Goal: Task Accomplishment & Management: Manage account settings

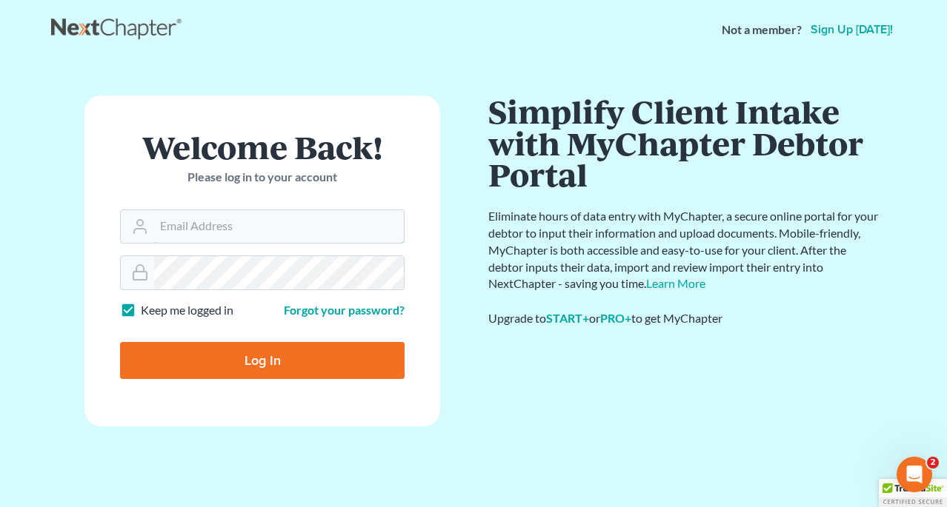
type input "[PERSON_NAME][EMAIL_ADDRESS][DOMAIN_NAME]"
click at [262, 359] on input "Log In" at bounding box center [262, 360] width 284 height 37
type input "Thinking..."
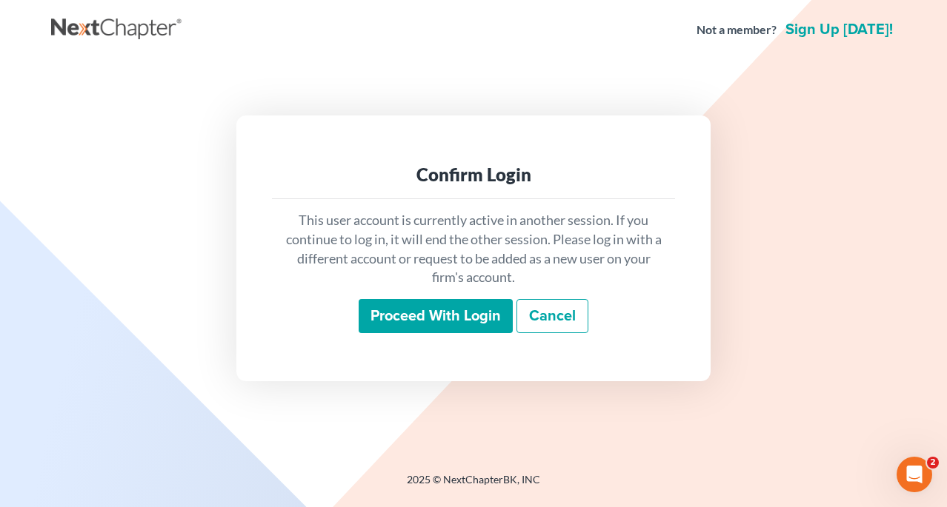
click at [436, 308] on input "Proceed with login" at bounding box center [436, 316] width 154 height 34
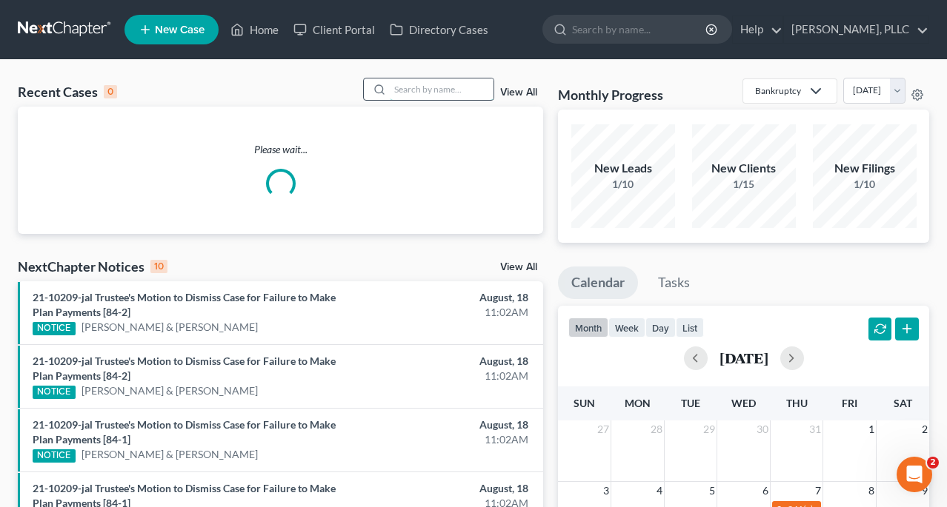
click at [433, 93] on input "search" at bounding box center [442, 89] width 104 height 21
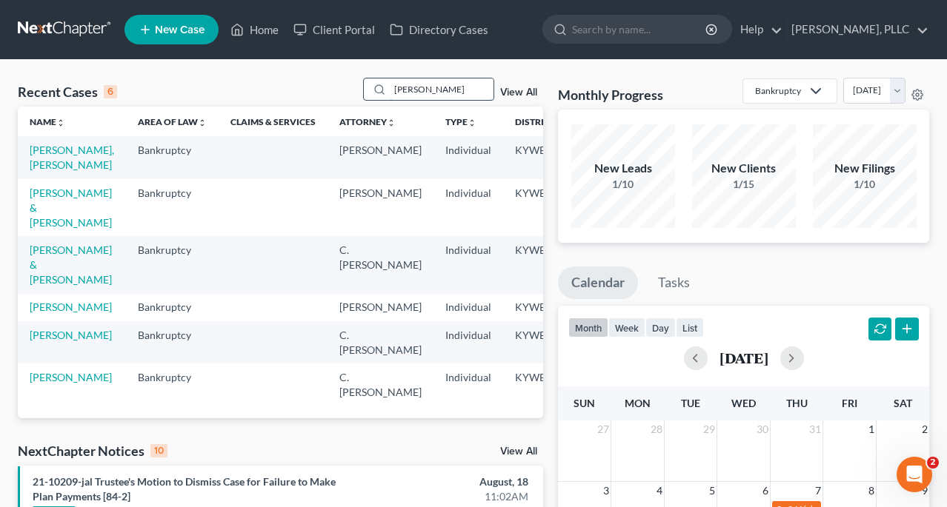
type input "Douglas"
drag, startPoint x: 433, startPoint y: 93, endPoint x: 49, endPoint y: 168, distance: 391.8
click at [49, 168] on link "Douglas, McKaylah" at bounding box center [72, 157] width 84 height 27
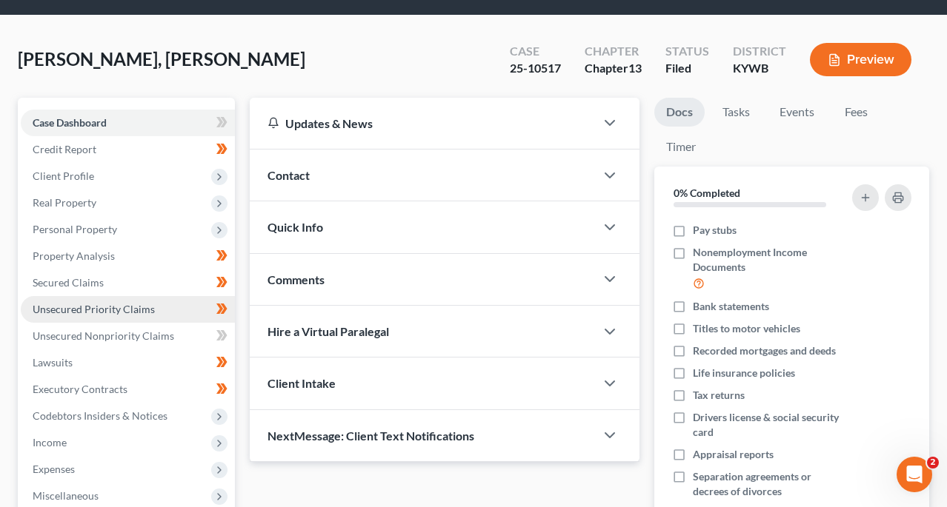
scroll to position [47, 0]
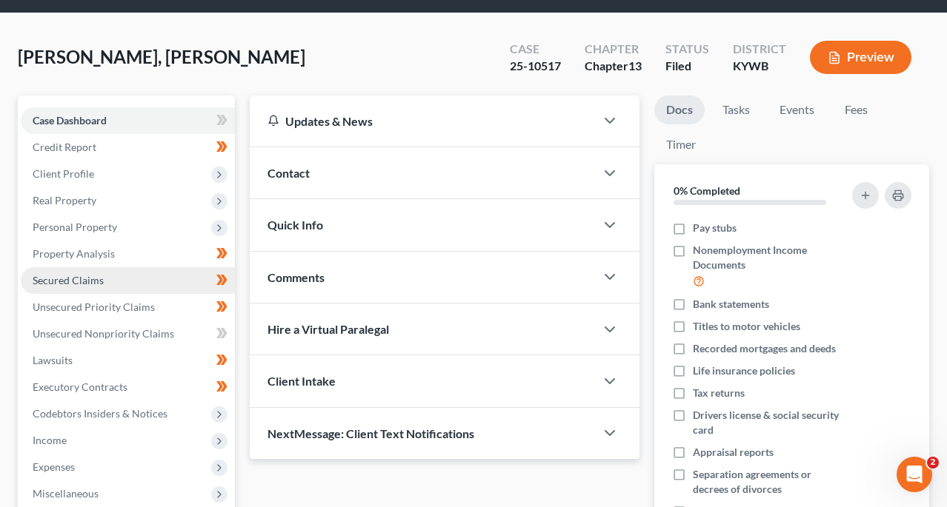
click at [98, 280] on span "Secured Claims" at bounding box center [68, 280] width 71 height 13
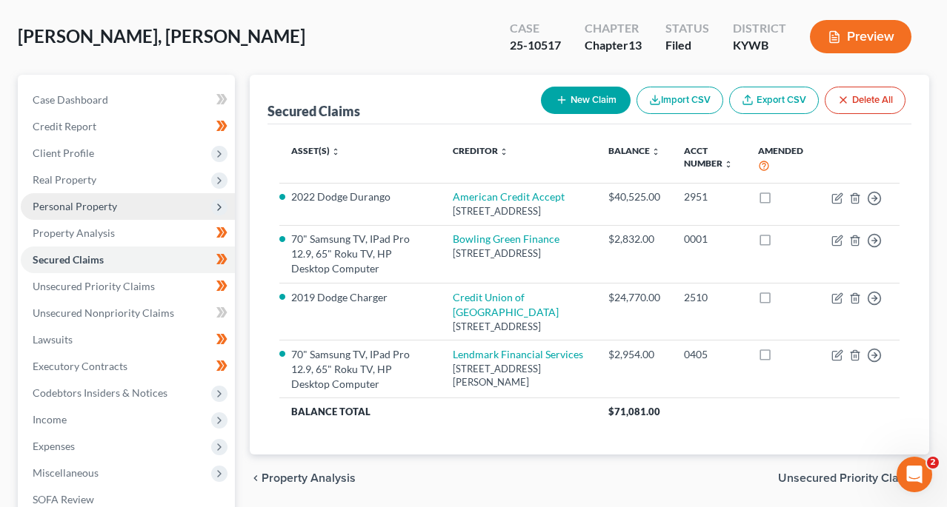
scroll to position [73, 0]
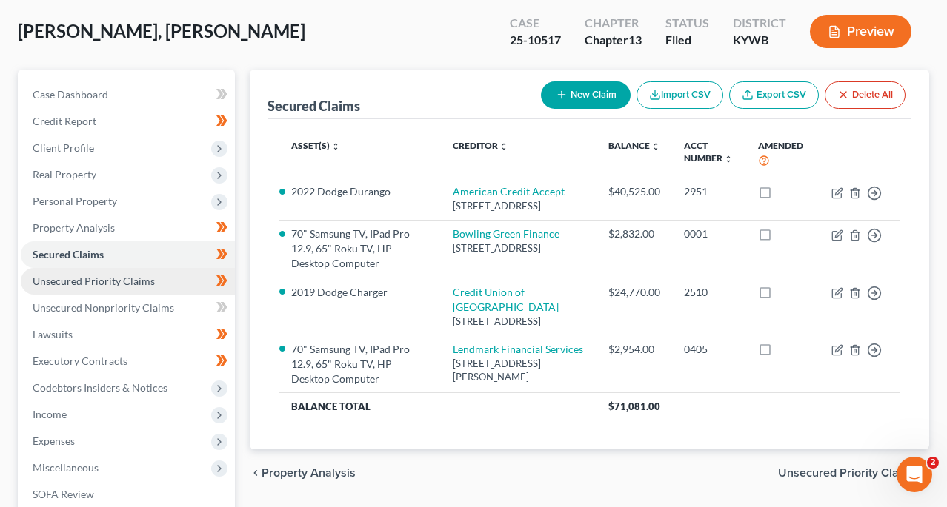
click at [128, 280] on span "Unsecured Priority Claims" at bounding box center [94, 281] width 122 height 13
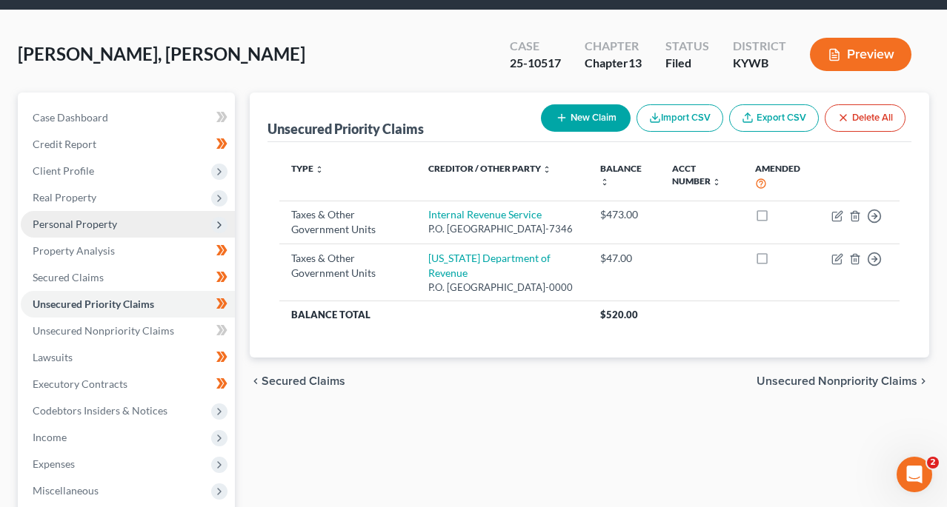
scroll to position [71, 0]
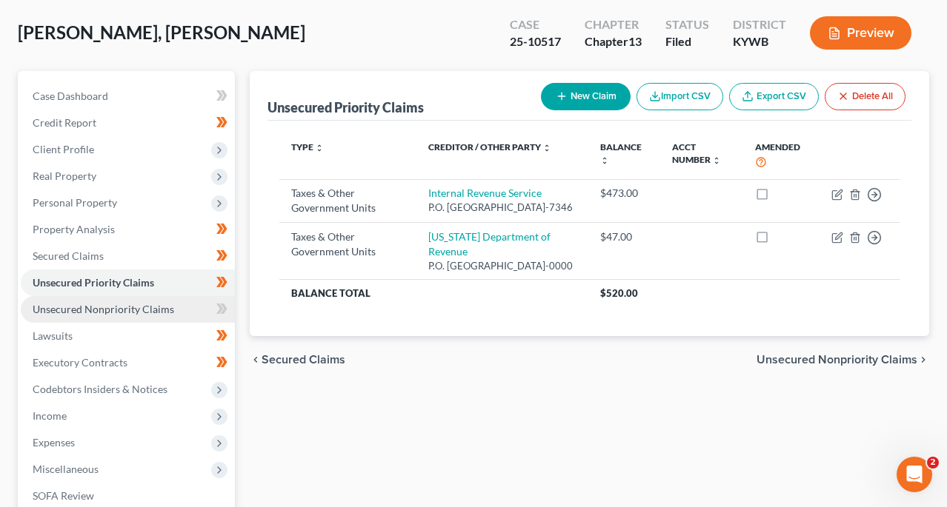
click at [121, 302] on link "Unsecured Nonpriority Claims" at bounding box center [128, 309] width 214 height 27
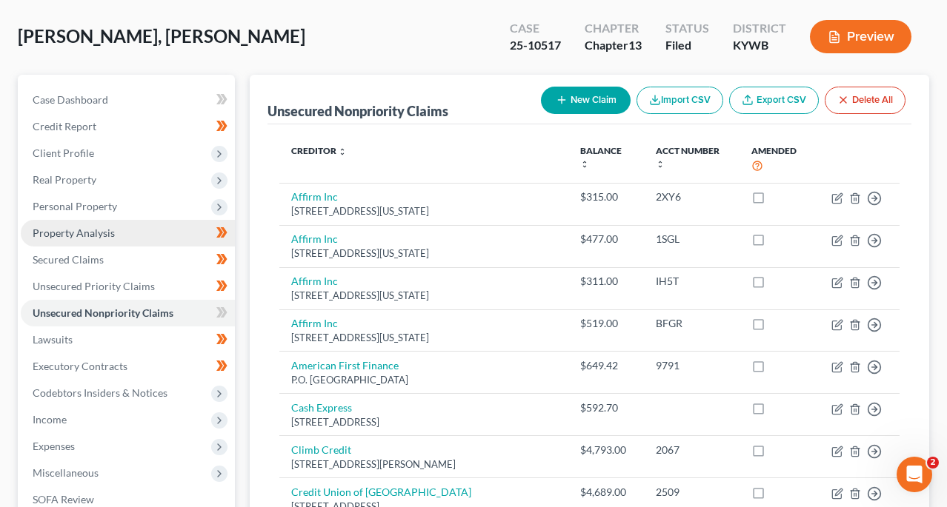
scroll to position [69, 0]
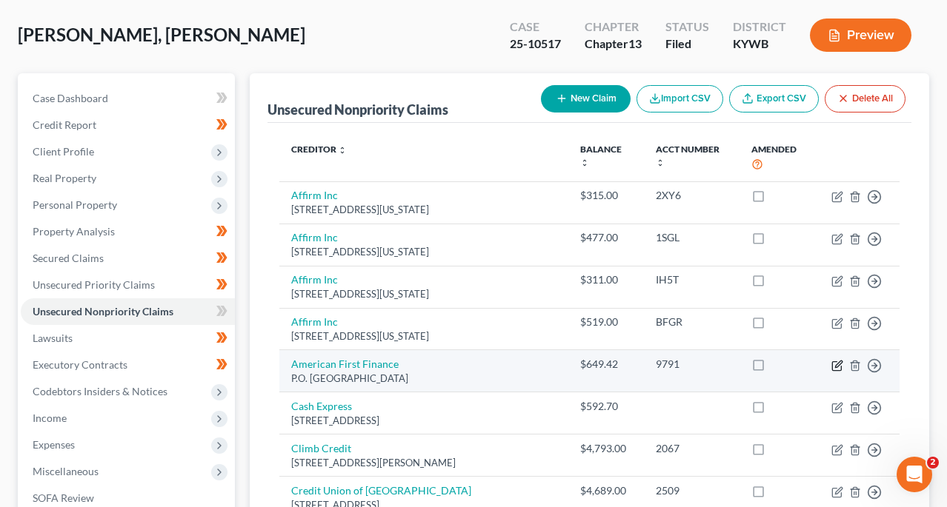
click at [843, 362] on icon "button" at bounding box center [837, 366] width 12 height 12
select select "45"
select select "10"
select select "0"
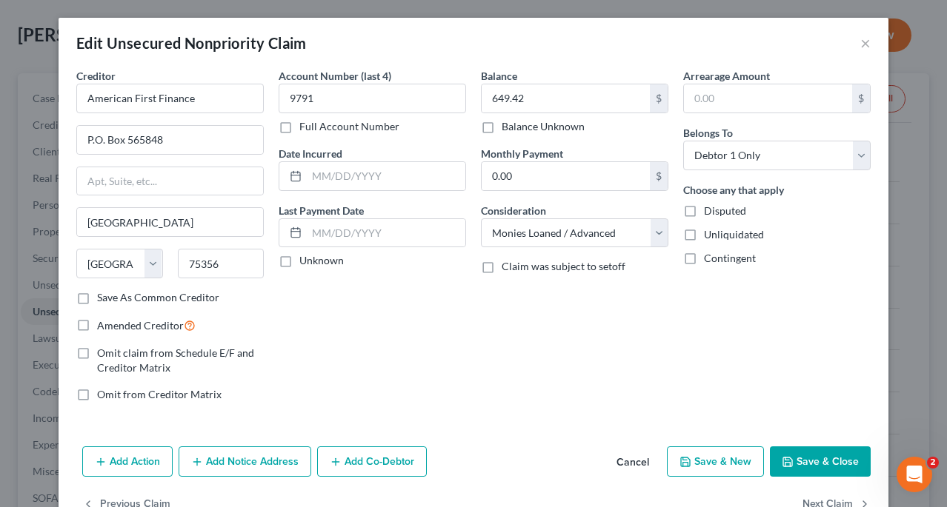
click at [639, 460] on button "Cancel" at bounding box center [633, 463] width 56 height 30
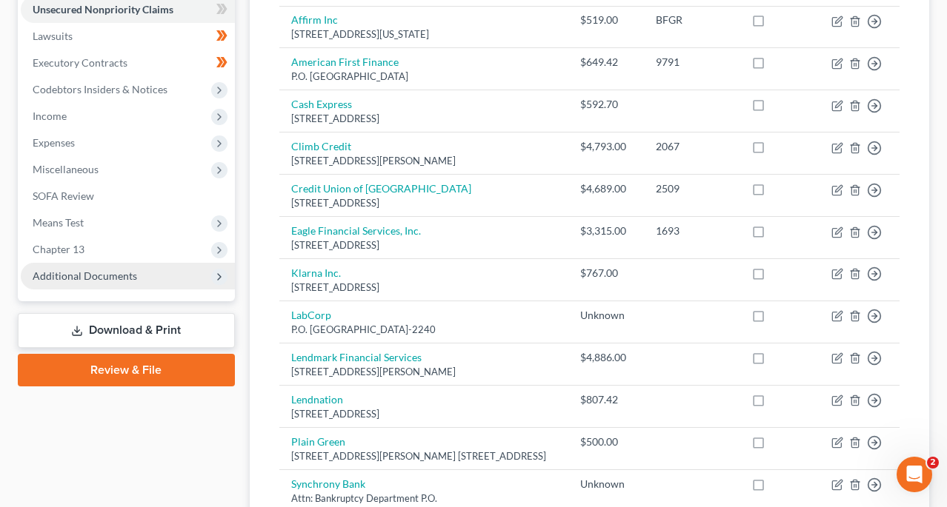
scroll to position [362, 0]
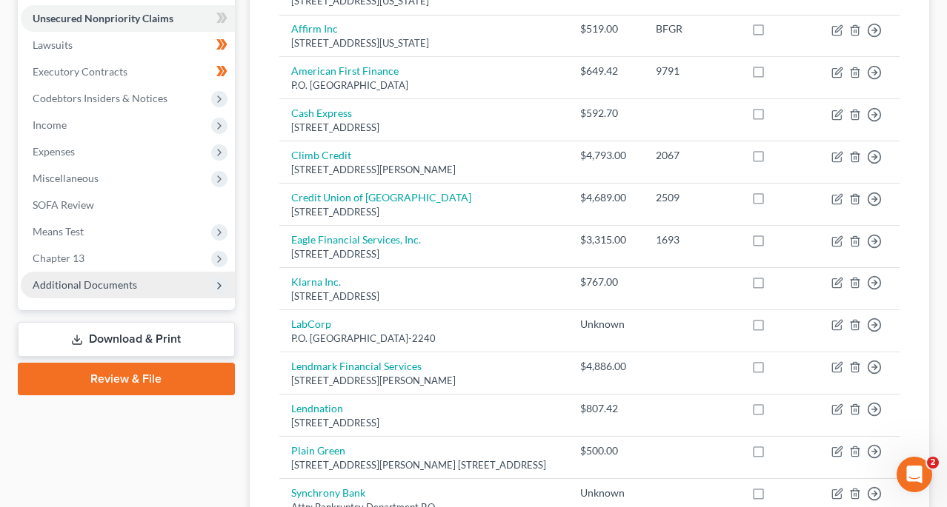
click at [103, 284] on span "Additional Documents" at bounding box center [85, 285] width 104 height 13
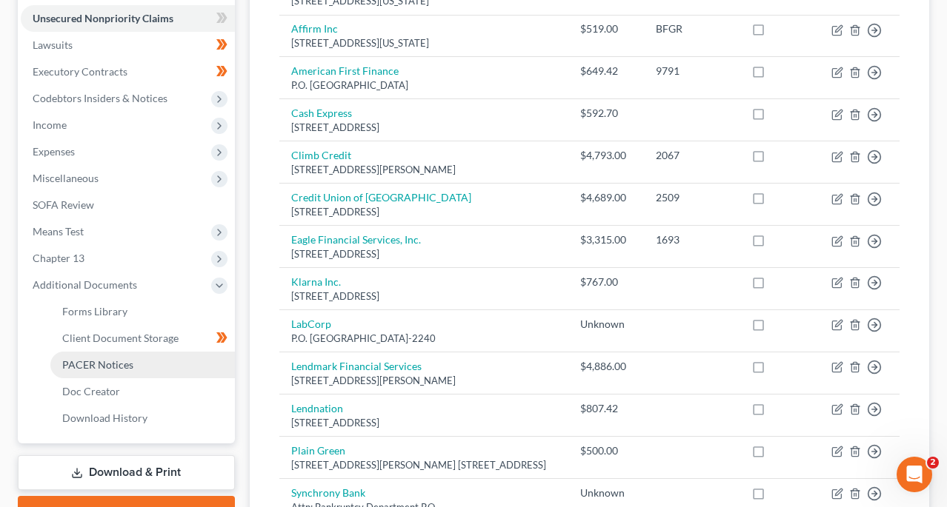
click at [101, 362] on span "PACER Notices" at bounding box center [97, 365] width 71 height 13
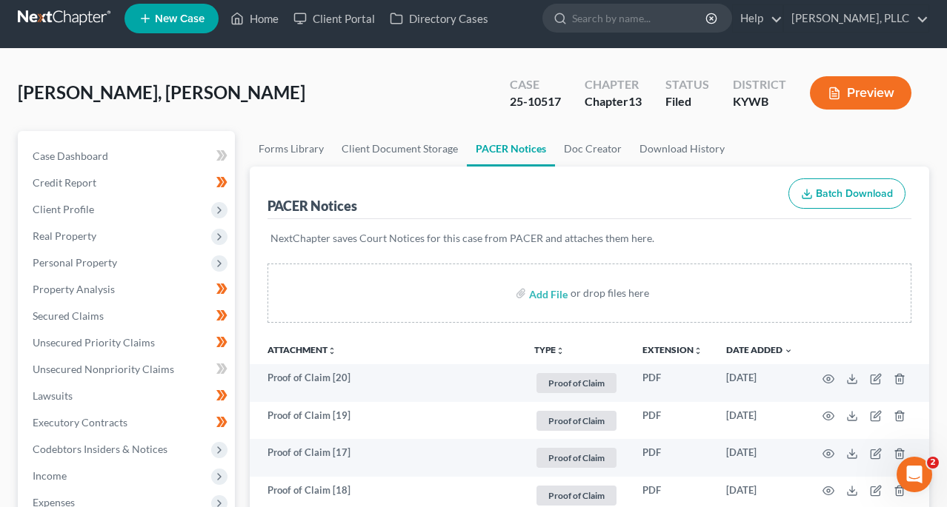
scroll to position [193, 0]
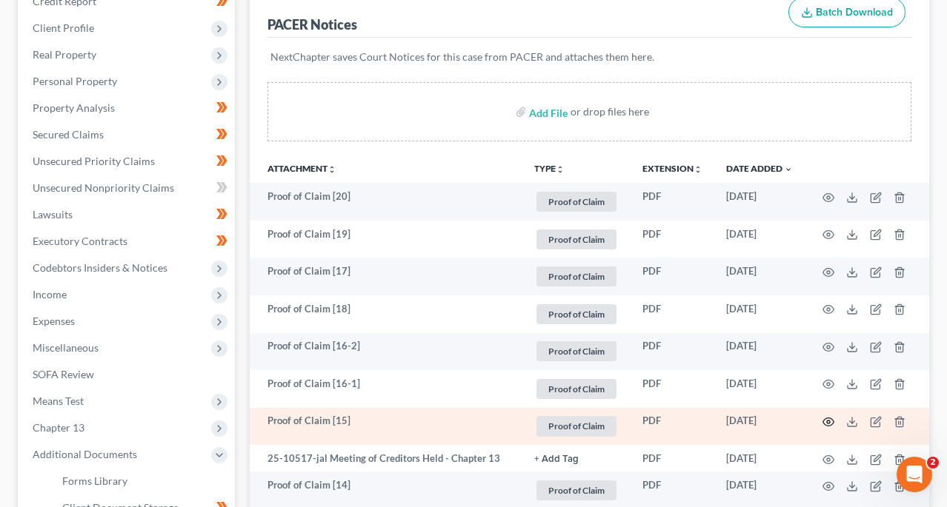
click at [830, 422] on circle "button" at bounding box center [828, 422] width 3 height 3
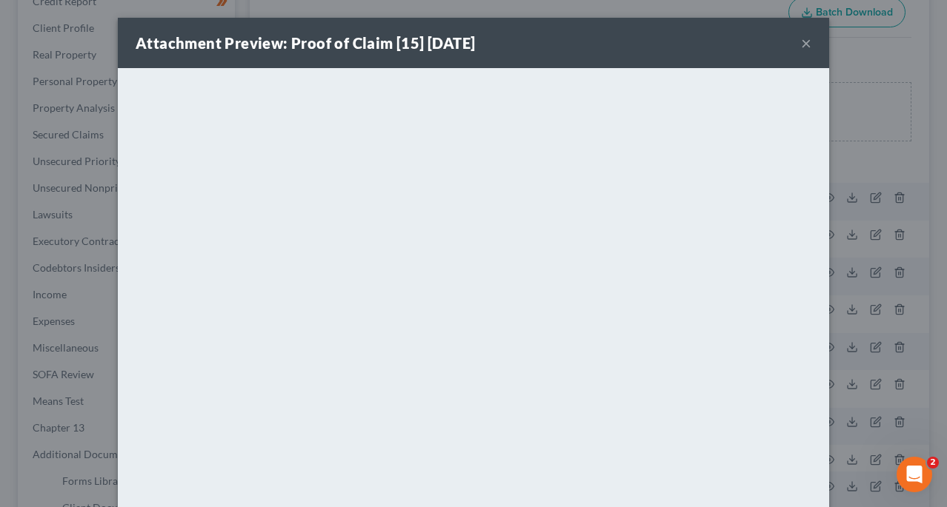
scroll to position [0, 0]
click at [812, 41] on div "Attachment Preview: Proof of Claim [15] 08/11/2025 ×" at bounding box center [473, 43] width 711 height 50
click at [805, 46] on button "×" at bounding box center [806, 43] width 10 height 18
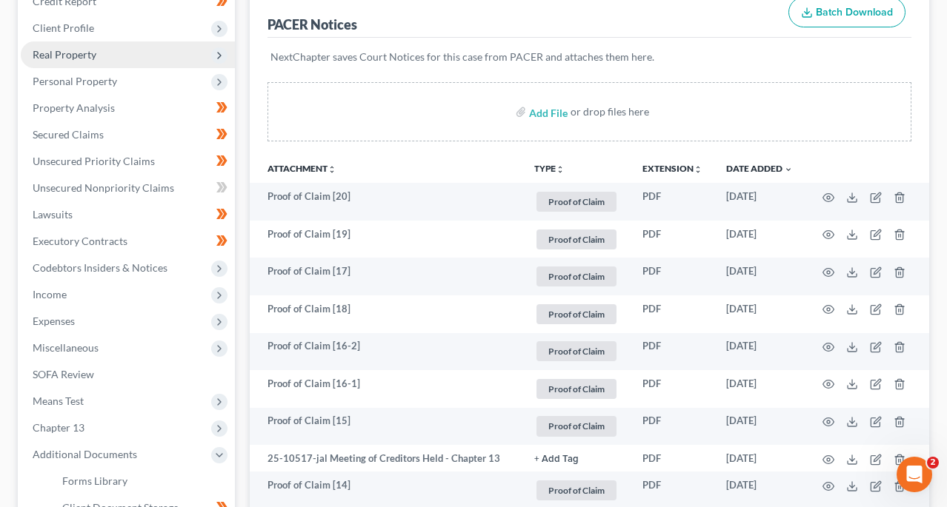
click at [94, 67] on span "Real Property" at bounding box center [128, 54] width 214 height 27
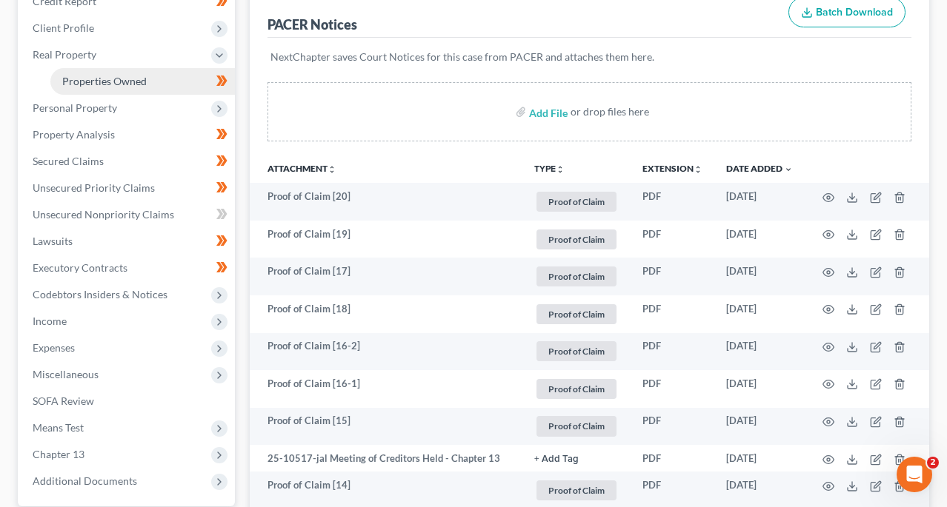
click at [98, 83] on span "Properties Owned" at bounding box center [104, 81] width 84 height 13
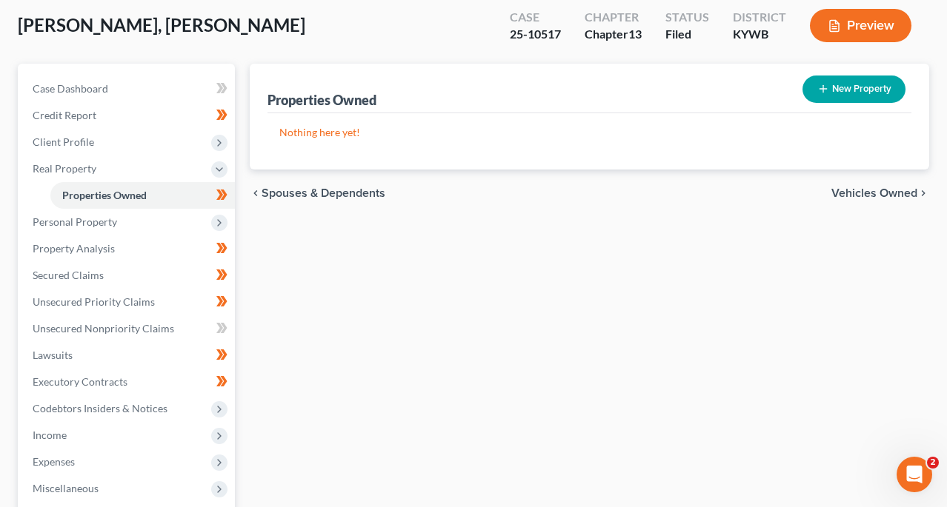
scroll to position [80, 0]
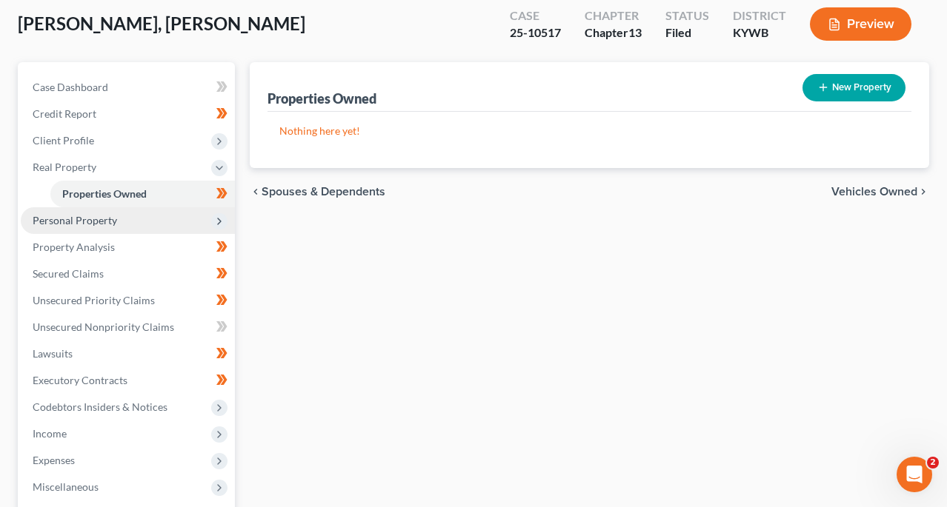
click at [113, 224] on span "Personal Property" at bounding box center [75, 220] width 84 height 13
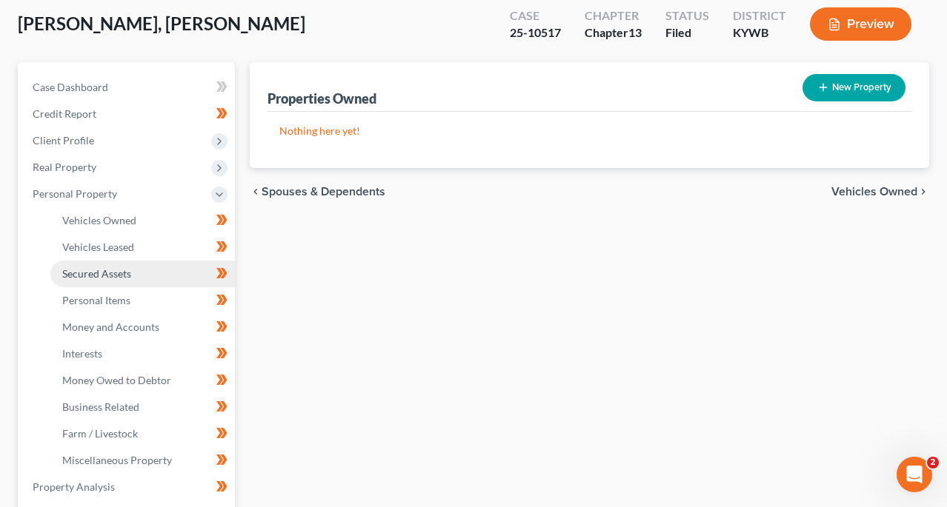
click at [119, 279] on span "Secured Assets" at bounding box center [96, 273] width 69 height 13
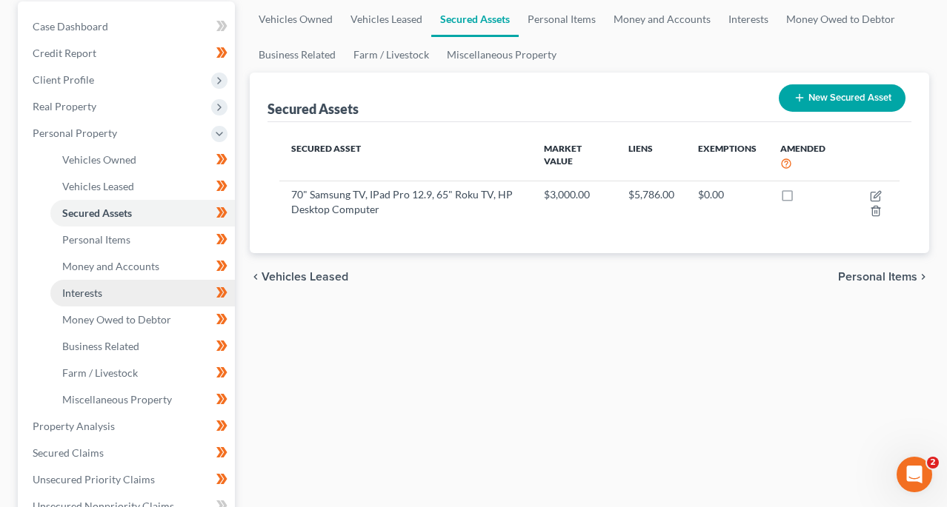
scroll to position [141, 0]
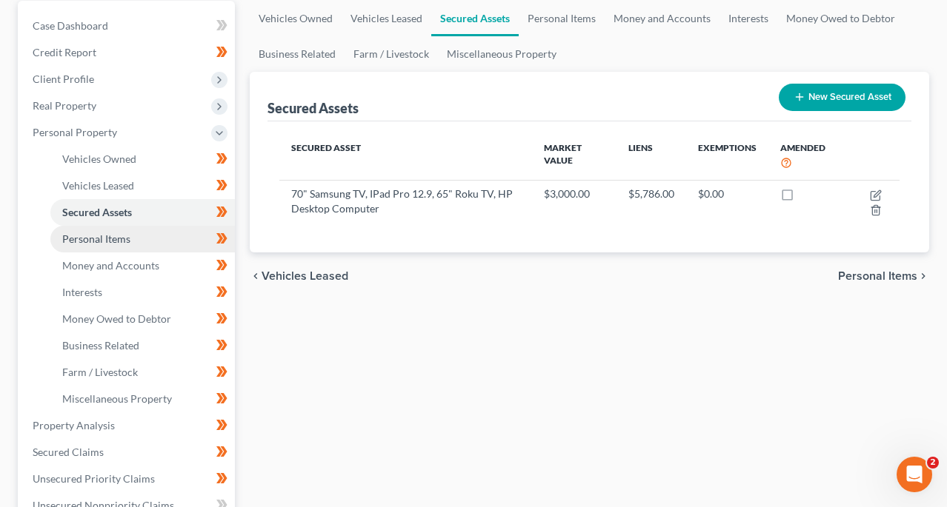
click at [104, 239] on span "Personal Items" at bounding box center [96, 239] width 68 height 13
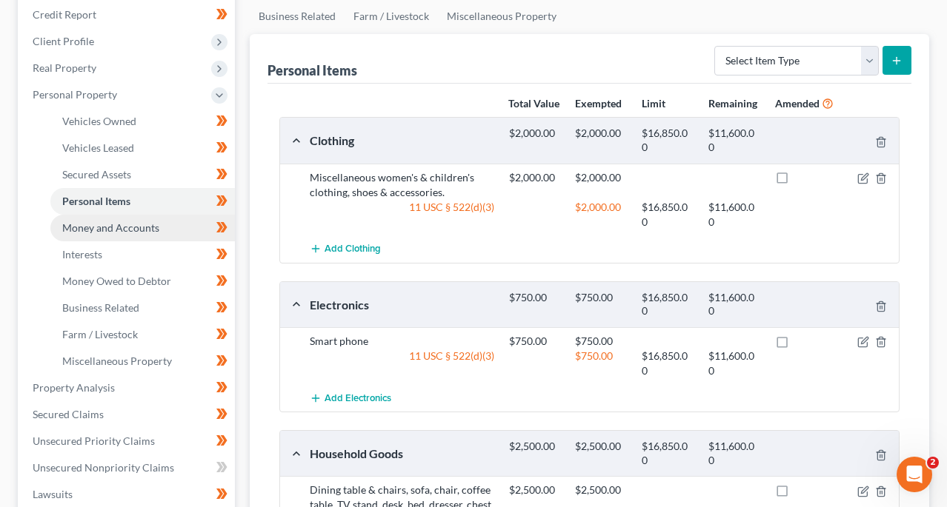
scroll to position [304, 0]
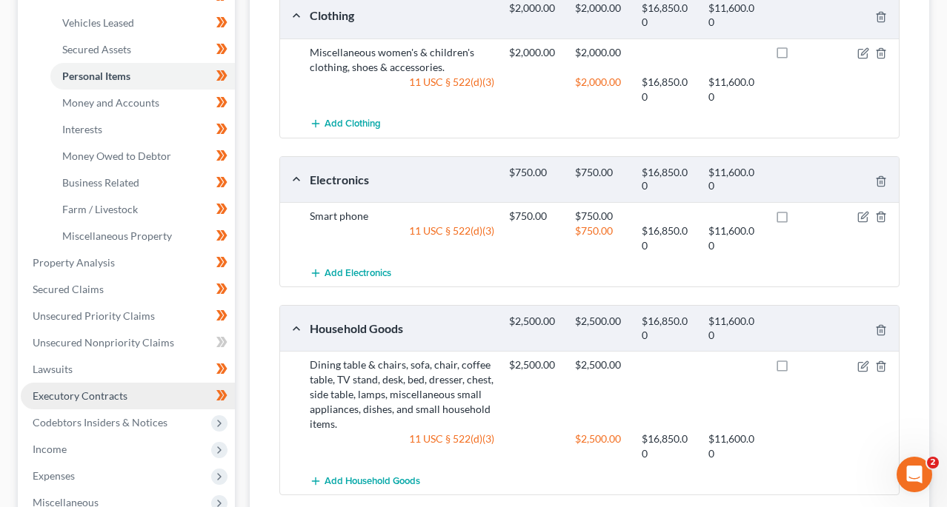
click at [84, 390] on span "Executory Contracts" at bounding box center [80, 396] width 95 height 13
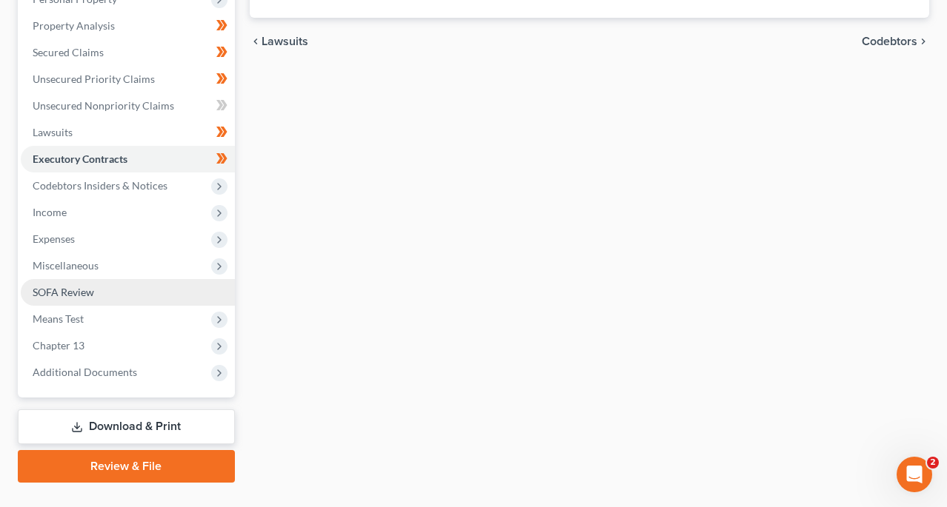
scroll to position [264, 0]
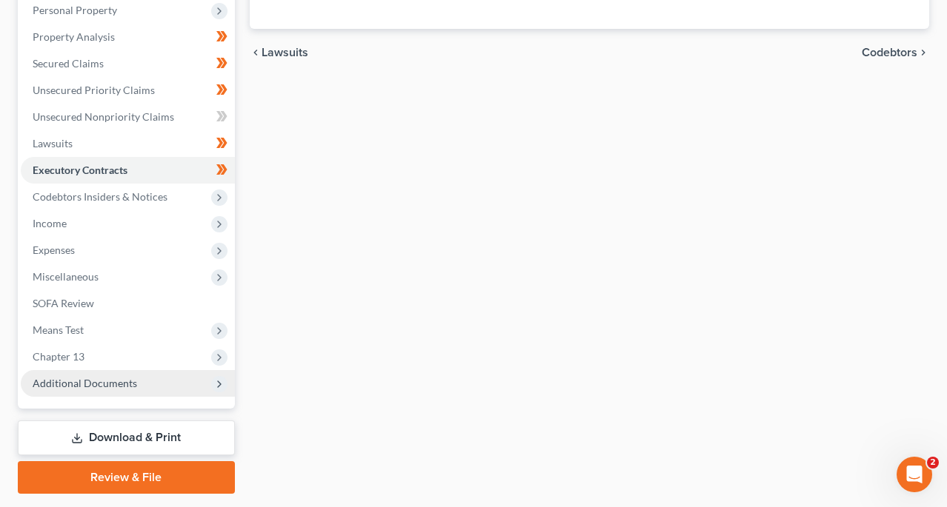
click at [117, 374] on span "Additional Documents" at bounding box center [128, 383] width 214 height 27
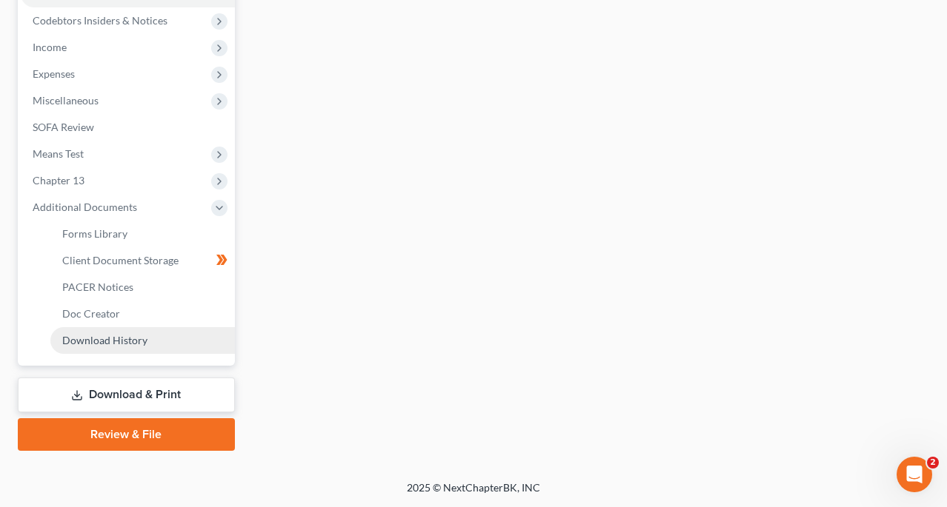
click at [116, 339] on span "Download History" at bounding box center [104, 340] width 85 height 13
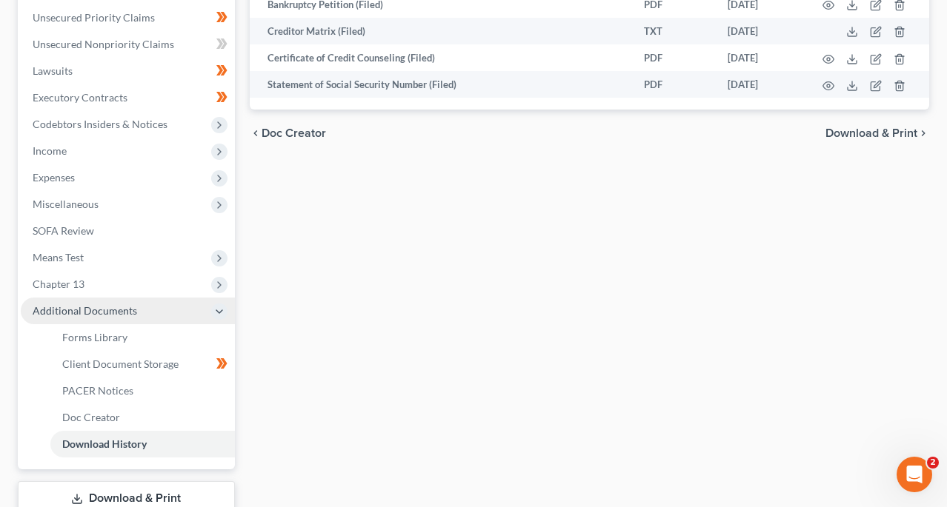
scroll to position [337, 0]
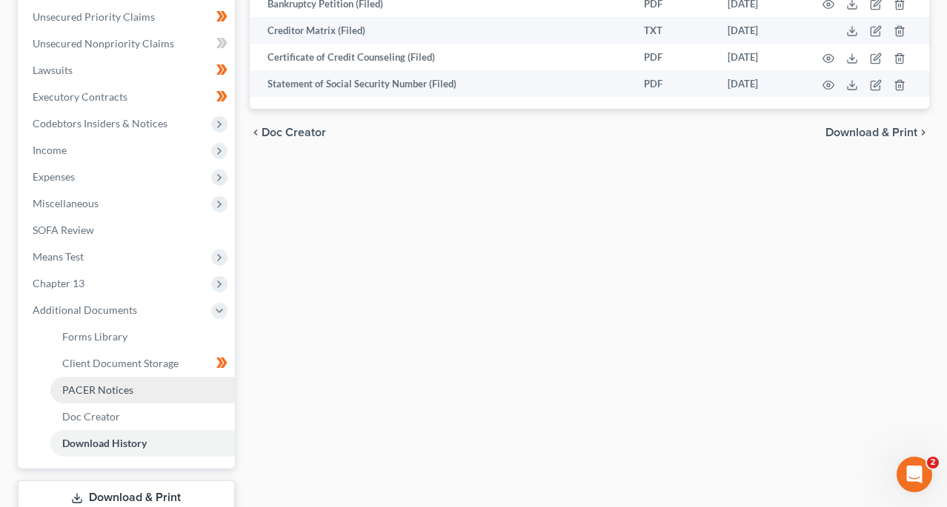
click at [114, 392] on span "PACER Notices" at bounding box center [97, 390] width 71 height 13
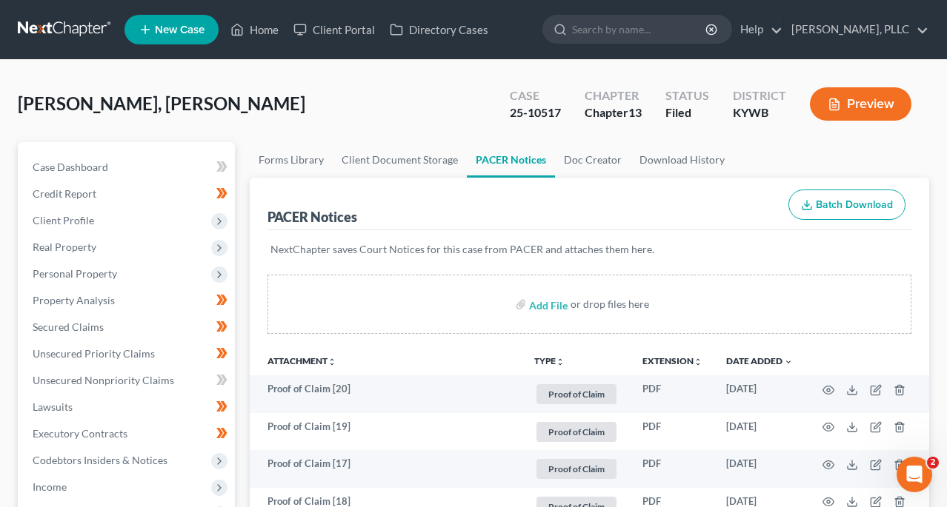
scroll to position [272, 0]
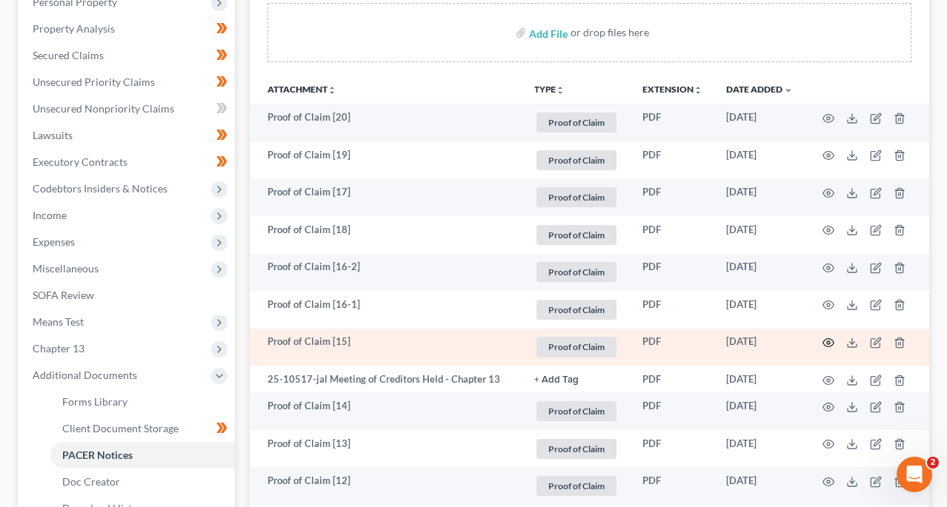
click at [829, 342] on circle "button" at bounding box center [828, 343] width 3 height 3
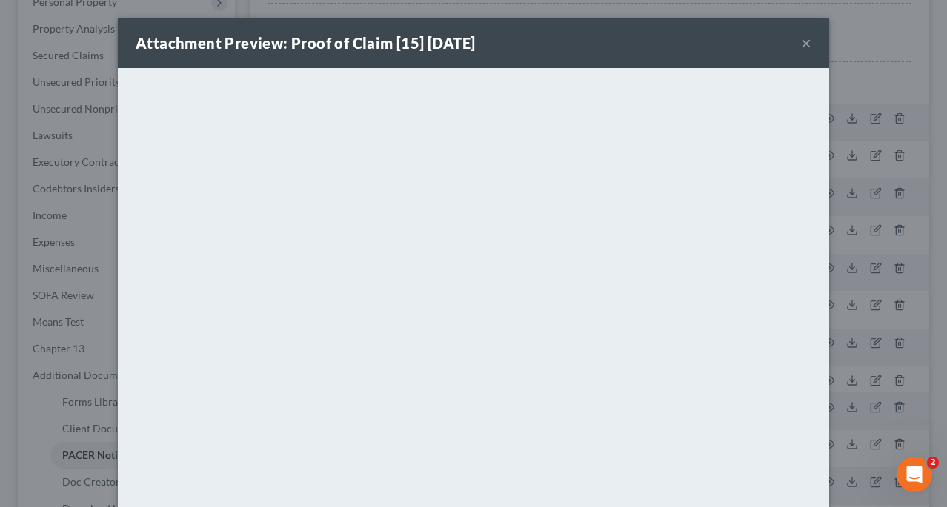
scroll to position [0, 0]
click at [810, 39] on button "×" at bounding box center [806, 43] width 10 height 18
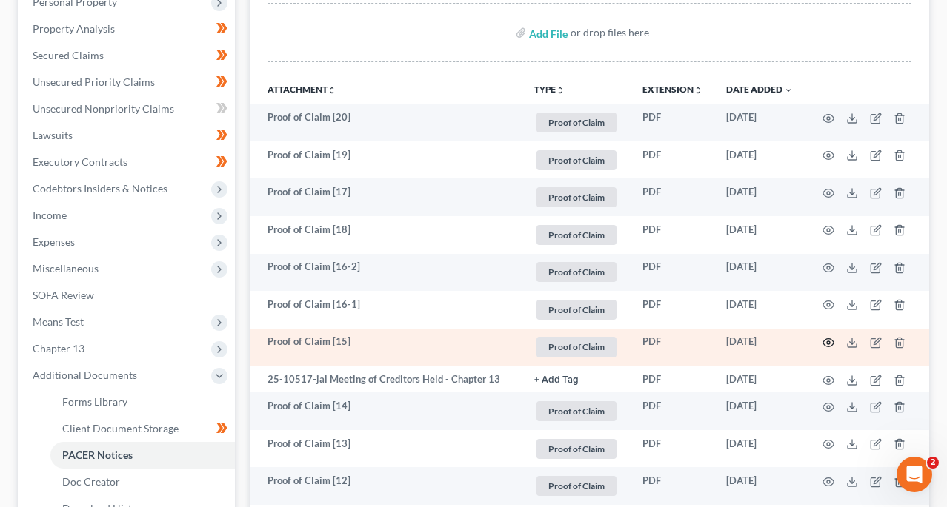
click at [833, 342] on icon "button" at bounding box center [828, 343] width 11 height 8
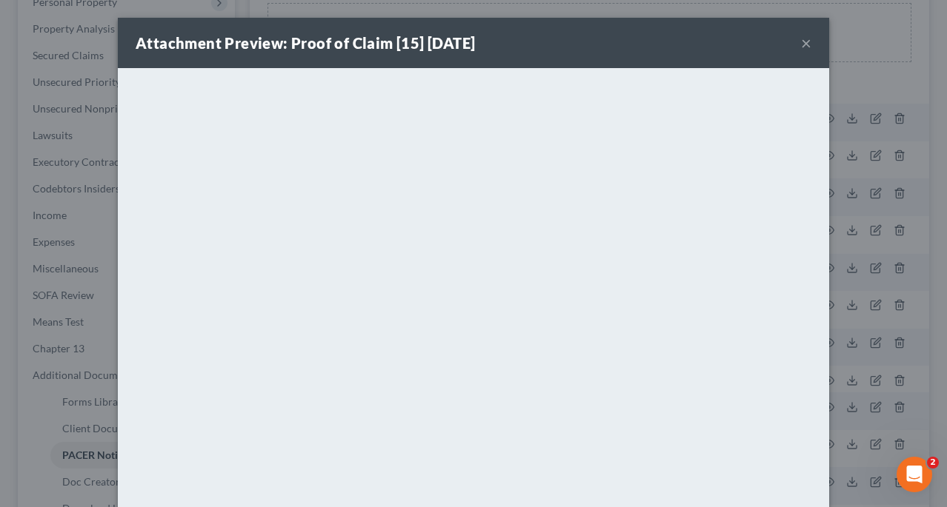
click at [805, 50] on button "×" at bounding box center [806, 43] width 10 height 18
